Goal: Information Seeking & Learning: Check status

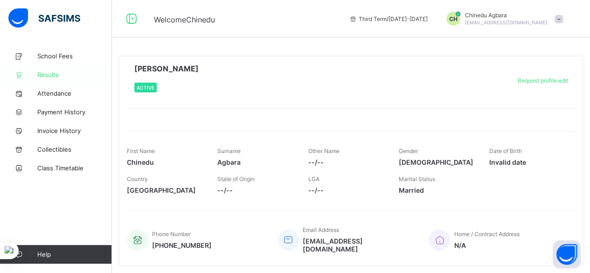
click at [35, 74] on icon at bounding box center [18, 74] width 37 height 7
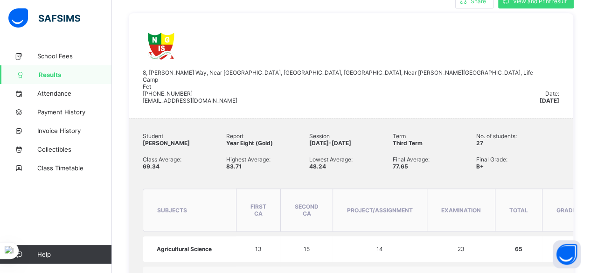
scroll to position [243, 0]
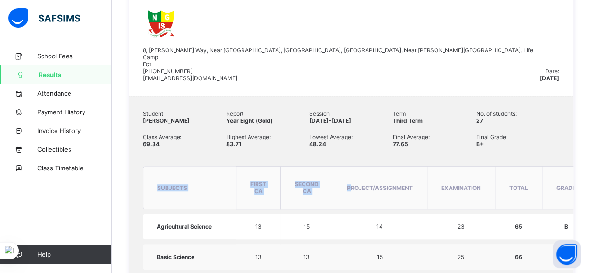
drag, startPoint x: 564, startPoint y: 138, endPoint x: 353, endPoint y: 116, distance: 212.1
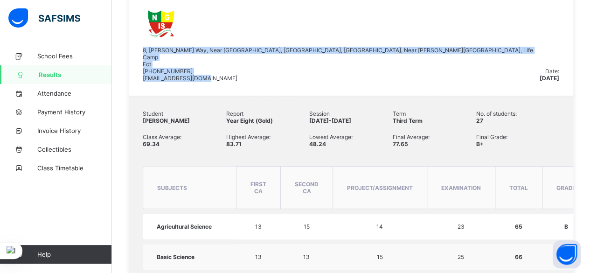
drag, startPoint x: 465, startPoint y: 50, endPoint x: 352, endPoint y: 73, distance: 114.7
click at [355, 72] on div "8, Alex Ekwueme Way, Near Nisa Premier Hospital, Jabi, Abuja Earthpoint Estate,…" at bounding box center [351, 43] width 445 height 105
click at [458, 65] on div "8, Alex Ekwueme Way, Near Nisa Premier Hospital, Jabi, Abuja Earthpoint Estate,…" at bounding box center [341, 43] width 397 height 77
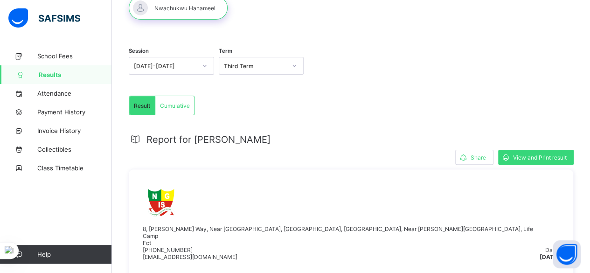
scroll to position [56, 0]
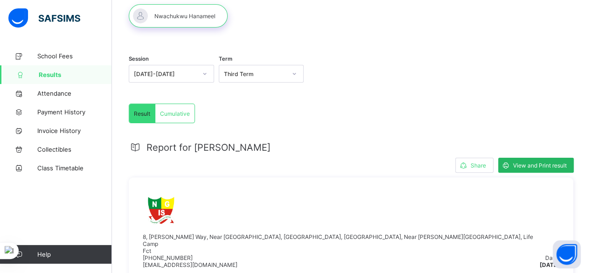
click at [537, 165] on span "View and Print result" at bounding box center [540, 165] width 54 height 7
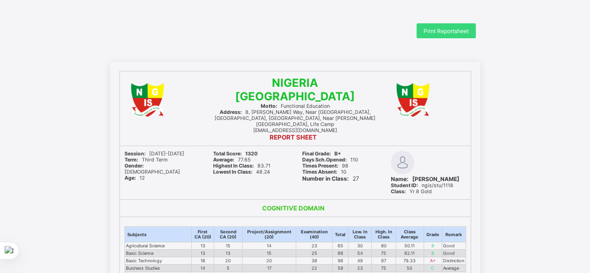
click at [246, 173] on div "Total Score: 1320 Average: 77.65 Highest In Class: 83.71 Lowest In Class: 48.24" at bounding box center [251, 172] width 84 height 53
drag, startPoint x: 243, startPoint y: 155, endPoint x: 257, endPoint y: 155, distance: 14.0
click at [257, 157] on div "Average: 77.65" at bounding box center [250, 160] width 75 height 6
click at [270, 163] on span "Highest In Class: 83.71" at bounding box center [241, 166] width 57 height 6
drag, startPoint x: 261, startPoint y: 160, endPoint x: 274, endPoint y: 162, distance: 13.4
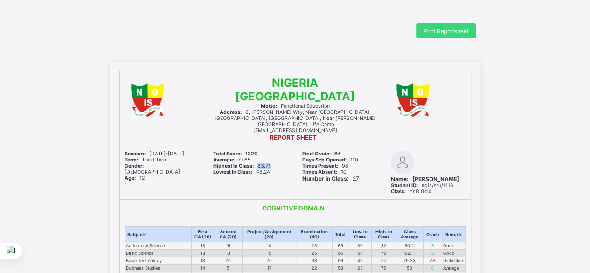
click at [271, 163] on span "Highest In Class: 83.71" at bounding box center [241, 166] width 57 height 6
drag, startPoint x: 260, startPoint y: 164, endPoint x: 278, endPoint y: 163, distance: 17.8
click at [278, 163] on div "Total Score: 1320 Average: 77.65 Highest In Class: 83.71 Lowest In Class: 48.24" at bounding box center [251, 172] width 84 height 53
click at [278, 169] on div "Lowest In Class: 48.24" at bounding box center [250, 172] width 75 height 6
click at [372, 187] on div "Final Grade: B+ Days Sch.Opened: 110 Times Present: 98 Times Absent: 10 Number …" at bounding box center [340, 172] width 84 height 53
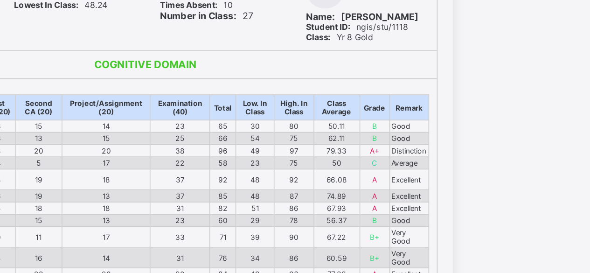
scroll to position [120, 0]
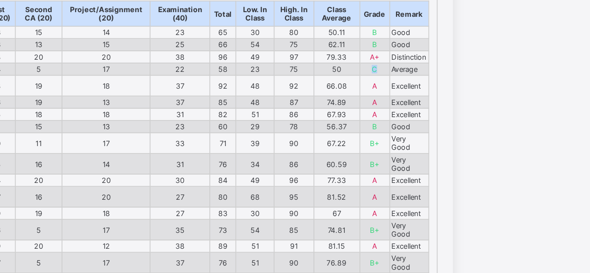
drag, startPoint x: 433, startPoint y: 147, endPoint x: 440, endPoint y: 150, distance: 7.4
click at [440, 150] on td "C" at bounding box center [433, 147] width 18 height 7
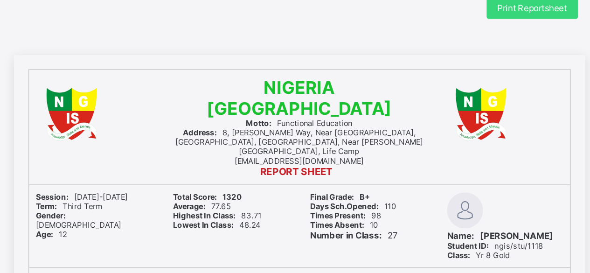
scroll to position [0, 0]
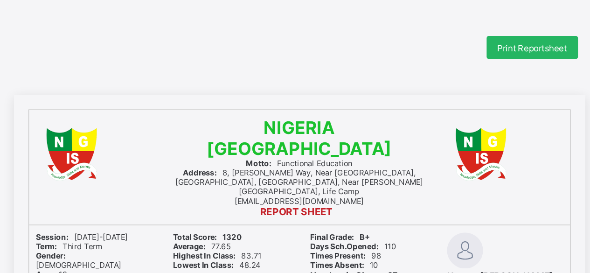
click at [436, 30] on span "Print Reportsheet" at bounding box center [446, 31] width 45 height 7
click at [463, 28] on span "Print Reportsheet" at bounding box center [446, 31] width 45 height 7
